Goal: Information Seeking & Learning: Check status

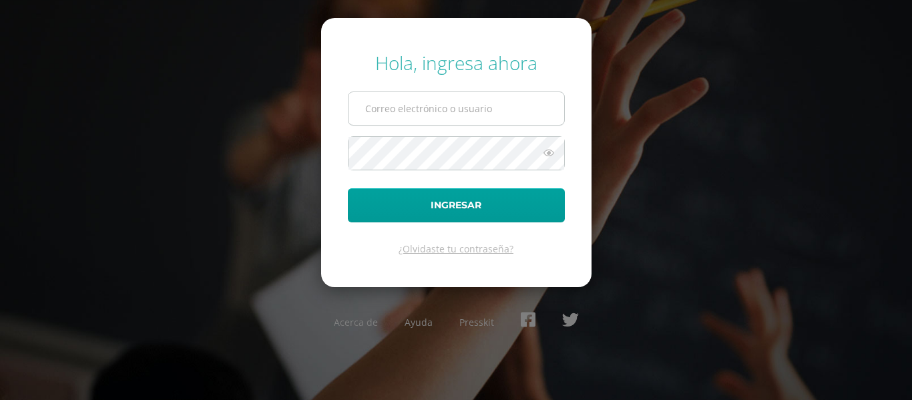
drag, startPoint x: 0, startPoint y: 0, endPoint x: 521, endPoint y: 113, distance: 533.0
click at [521, 113] on input "text" at bounding box center [457, 108] width 216 height 33
click at [535, 111] on input "c.martinez.pkadb@gmail.com" at bounding box center [457, 108] width 216 height 33
click at [535, 93] on input "c.martinez.pkadb@gmail.com" at bounding box center [457, 108] width 216 height 33
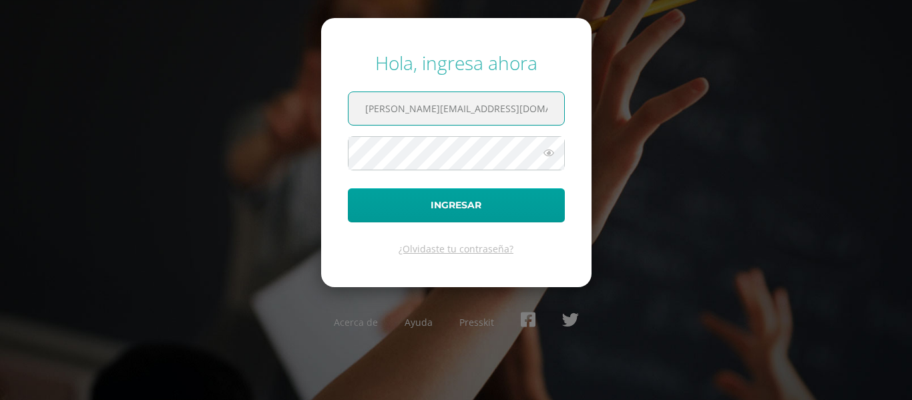
type input "a.bonilla.1ddb@gmail.com"
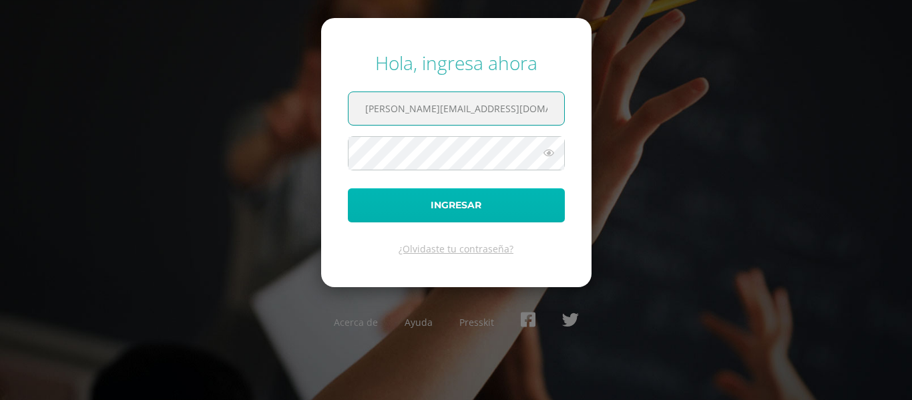
click at [462, 208] on button "Ingresar" at bounding box center [456, 205] width 217 height 34
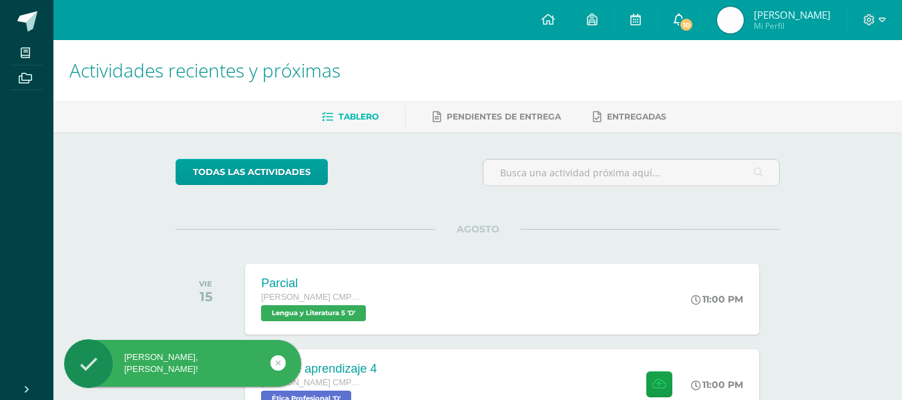
click at [682, 20] on span "10" at bounding box center [686, 24] width 15 height 15
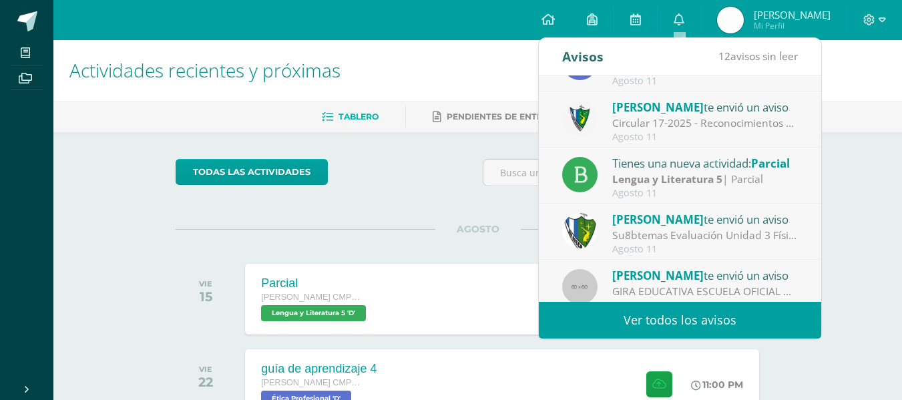
scroll to position [222, 0]
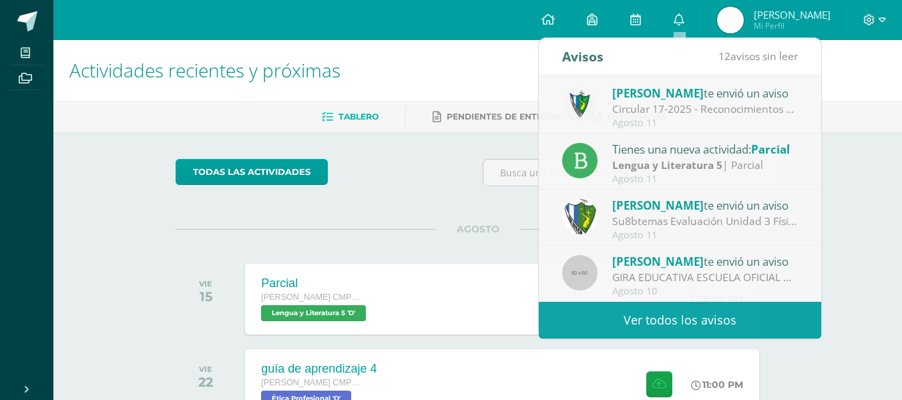
click at [425, 213] on div "todas las Actividades No tienes actividades Échale un vistazo a los demás perío…" at bounding box center [478, 314] width 658 height 364
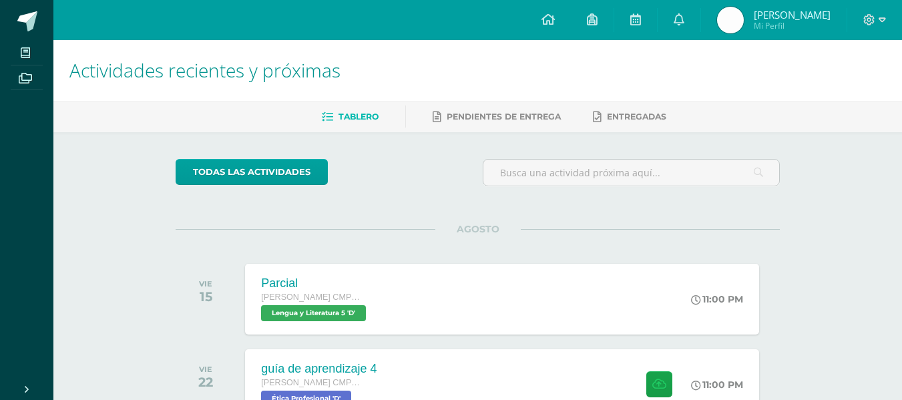
scroll to position [96, 0]
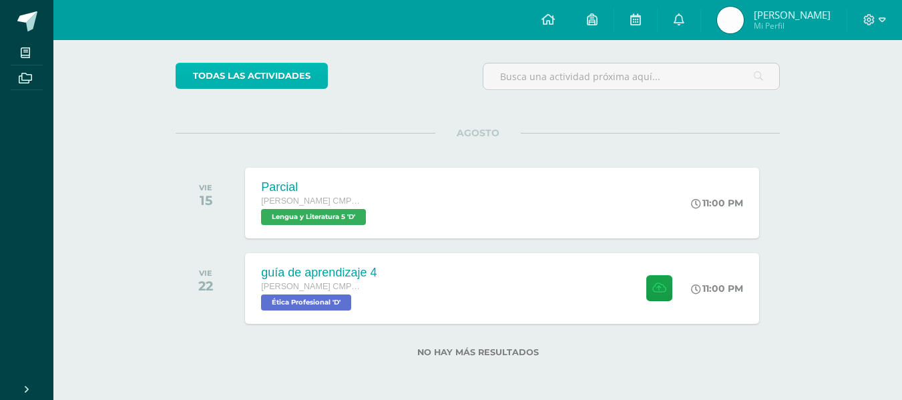
click at [272, 81] on link "todas las Actividades" at bounding box center [252, 76] width 152 height 26
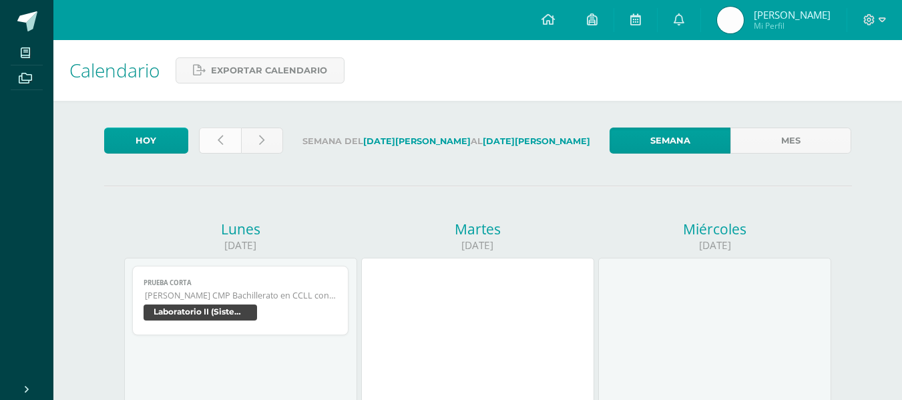
click at [212, 142] on link at bounding box center [220, 141] width 42 height 26
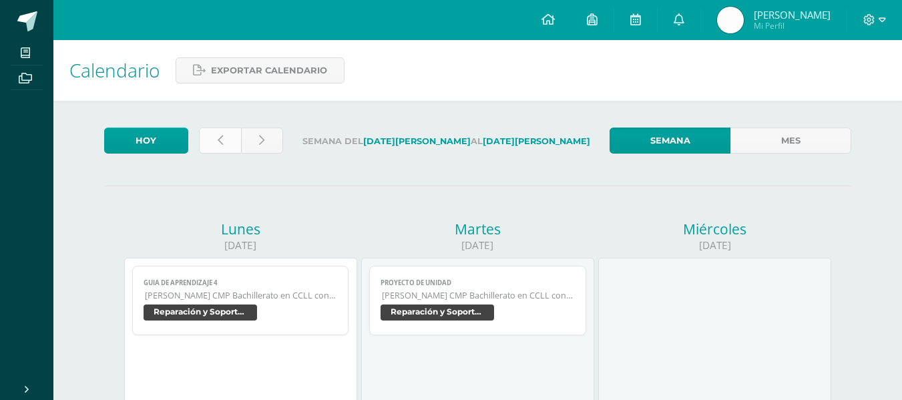
click at [220, 137] on icon at bounding box center [220, 140] width 5 height 11
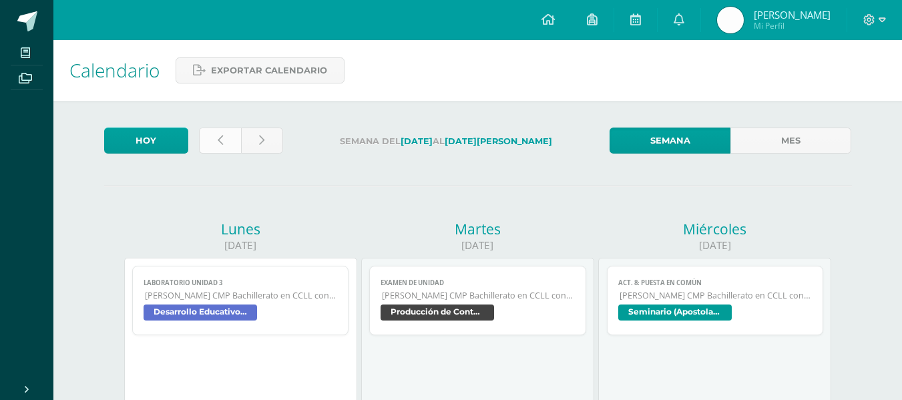
click at [216, 132] on link at bounding box center [220, 141] width 42 height 26
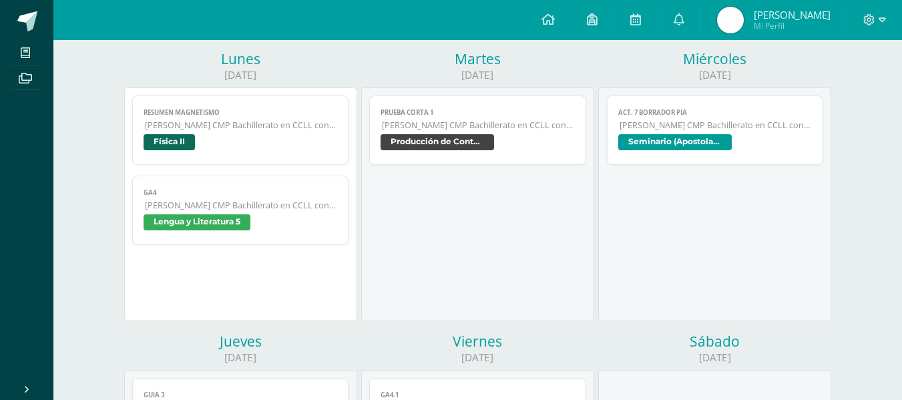
scroll to position [178, 0]
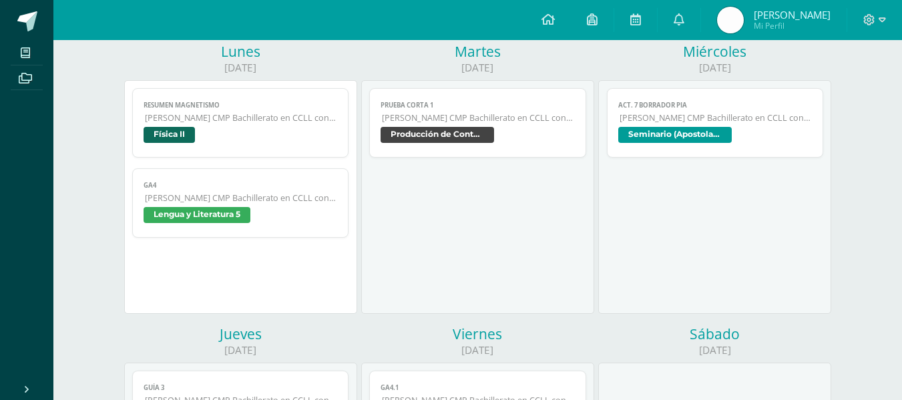
click at [215, 208] on span "Lengua y Literatura 5" at bounding box center [197, 215] width 107 height 16
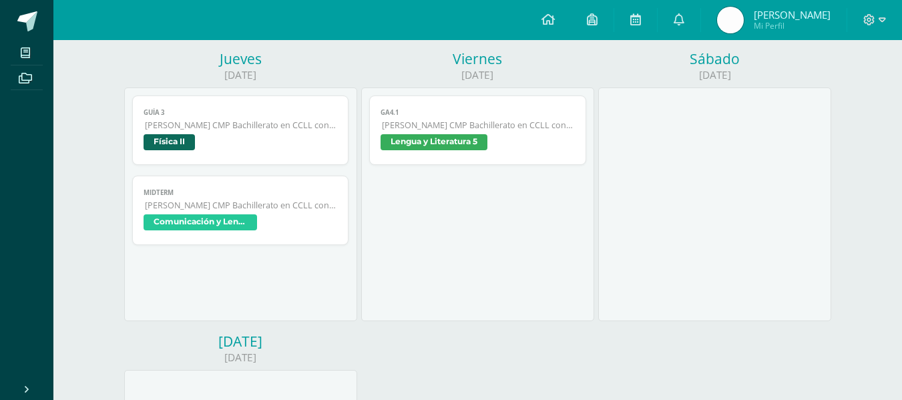
scroll to position [453, 0]
click at [464, 150] on span "Lengua y Literatura 5" at bounding box center [478, 143] width 194 height 19
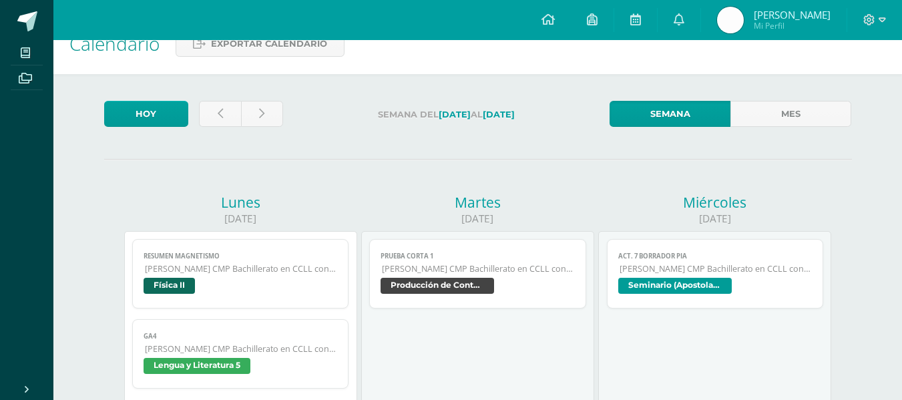
scroll to position [18, 0]
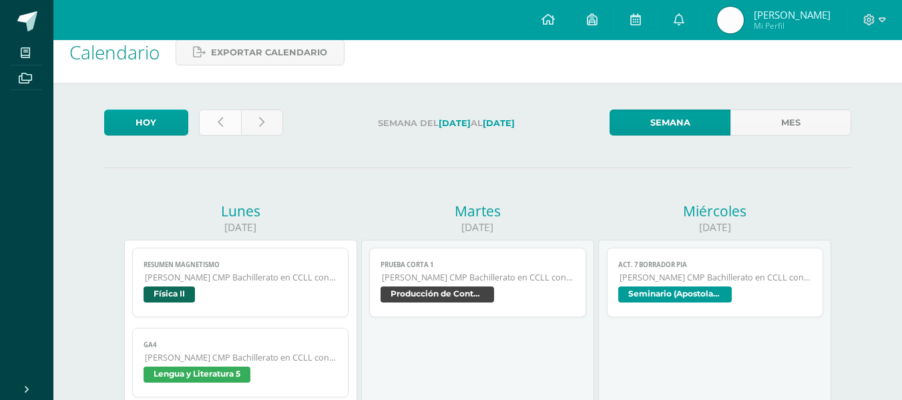
click at [216, 132] on link at bounding box center [220, 122] width 42 height 26
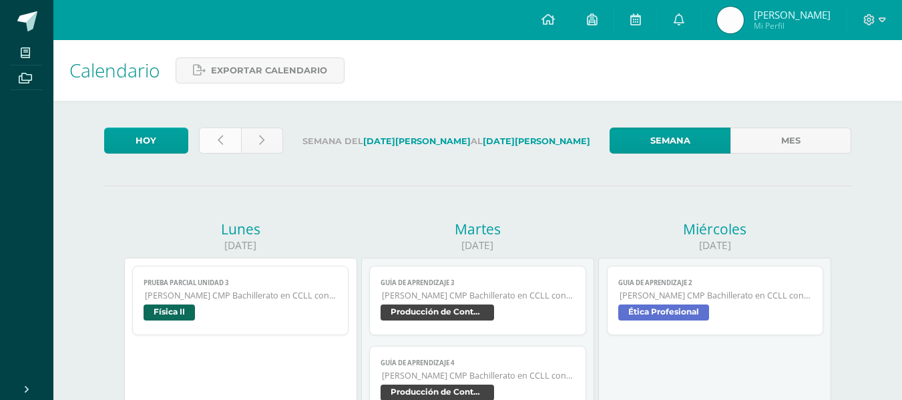
click at [211, 136] on link at bounding box center [220, 141] width 42 height 26
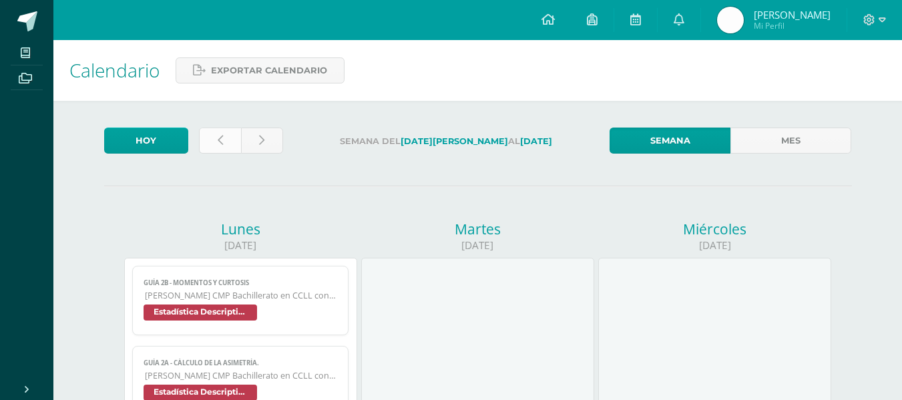
click at [227, 141] on link at bounding box center [220, 141] width 42 height 26
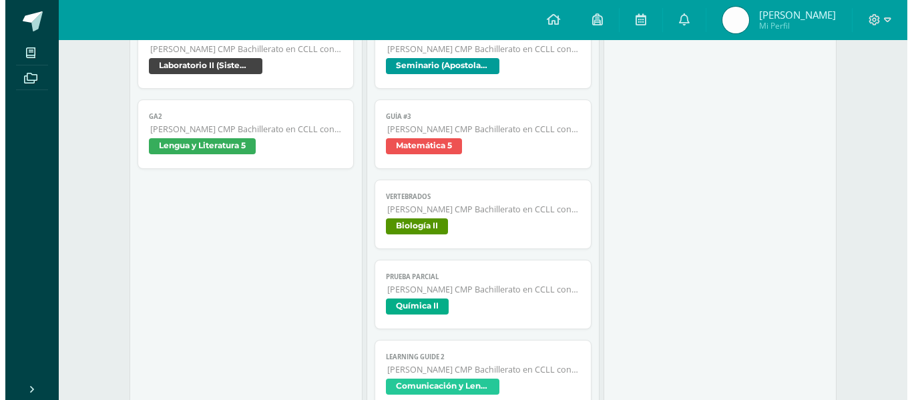
scroll to position [1102, 0]
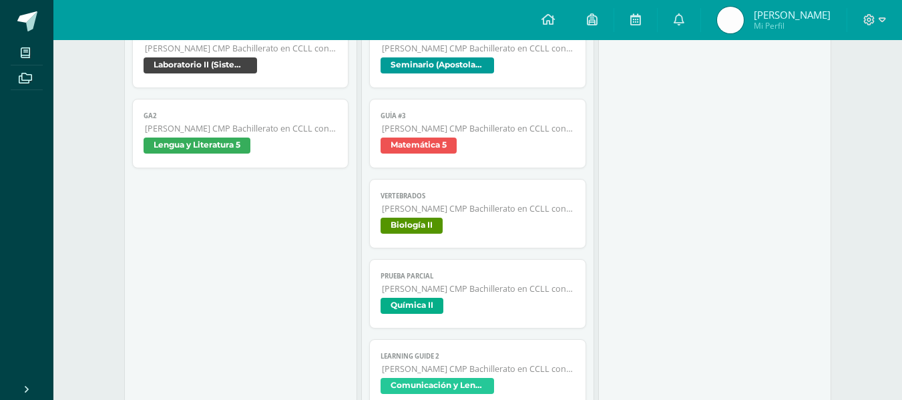
click at [220, 142] on span "Lengua y Literatura 5" at bounding box center [197, 146] width 107 height 16
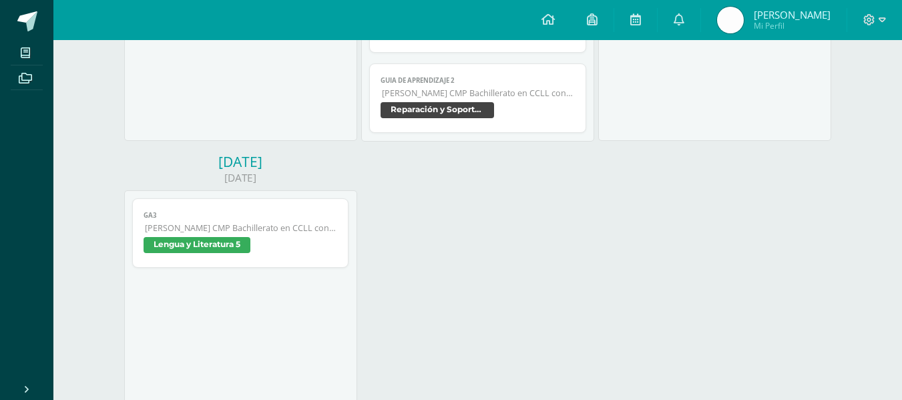
scroll to position [1620, 0]
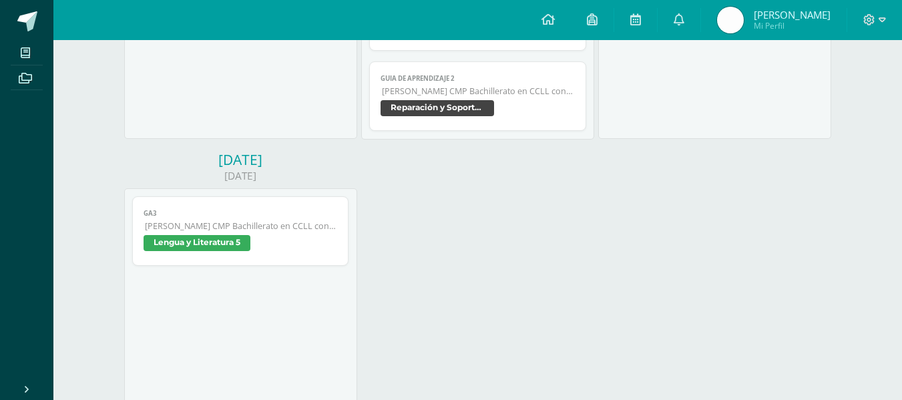
click at [227, 240] on span "Lengua y Literatura 5" at bounding box center [197, 243] width 107 height 16
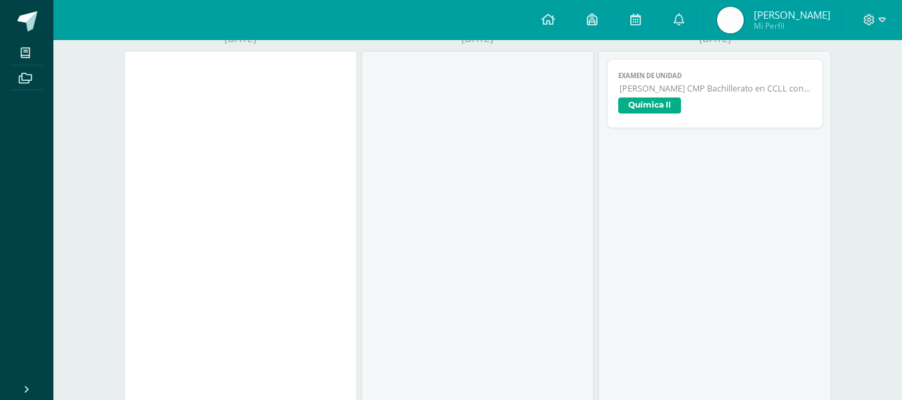
scroll to position [0, 0]
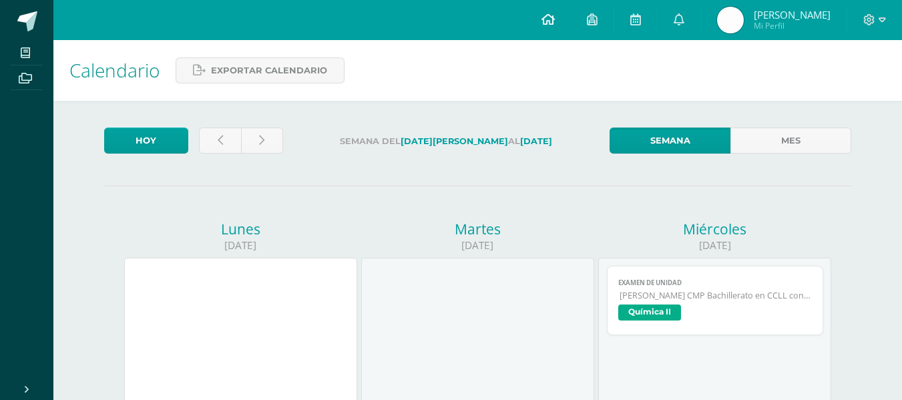
click at [541, 7] on link at bounding box center [547, 20] width 45 height 40
